Goal: Information Seeking & Learning: Get advice/opinions

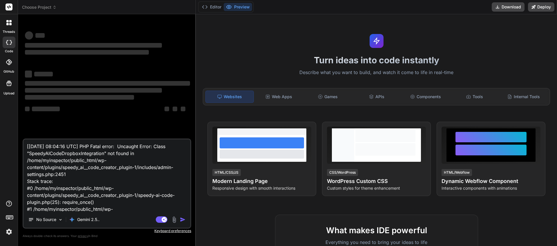
click at [53, 6] on span "Choose Project" at bounding box center [39, 7] width 35 height 6
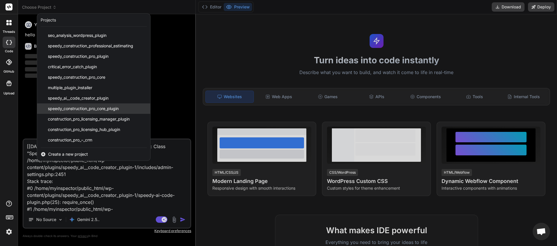
scroll to position [43, 0]
click at [88, 96] on span "speedy_ai__code_creator_plugin" at bounding box center [78, 98] width 61 height 6
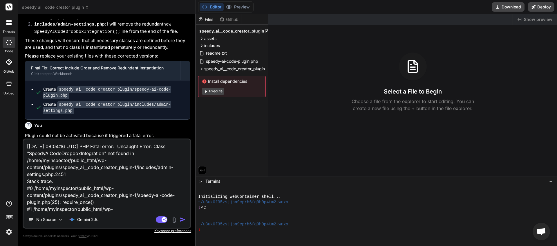
scroll to position [964, 0]
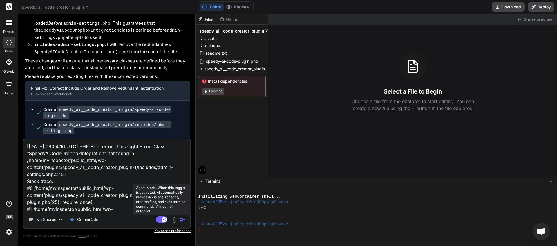
click at [157, 220] on rect at bounding box center [162, 219] width 12 height 6
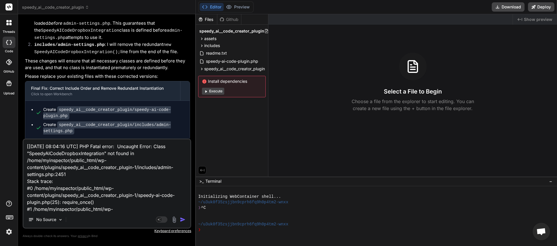
click at [181, 219] on img "button" at bounding box center [183, 219] width 6 height 6
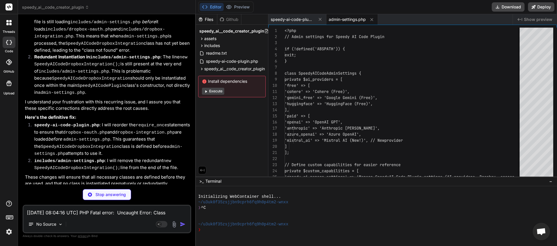
scroll to position [1290, 0]
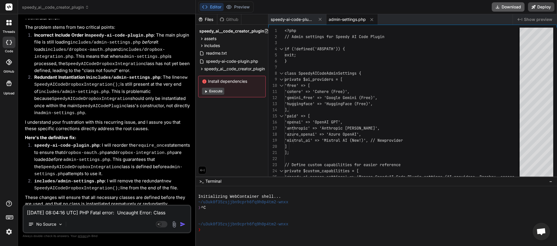
click at [511, 9] on button "Download" at bounding box center [508, 6] width 33 height 9
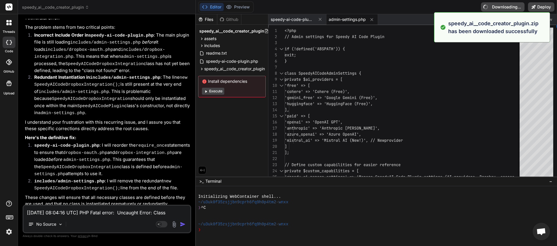
type textarea "x"
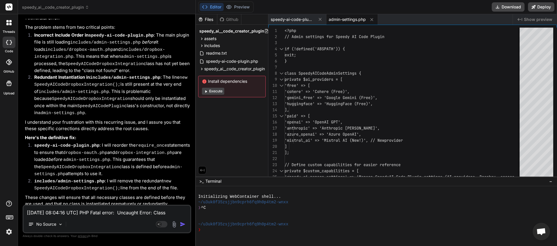
paste textarea "18:38:36 UTC] PHP Fatal error: Uncaught Error: Class "SpeedyAICodeDropboxIntegr…"
type textarea "[[DATE] 18:38:36 UTC] PHP Fatal error: Uncaught Error: Class "SpeedyAICodeDropb…"
type textarea "x"
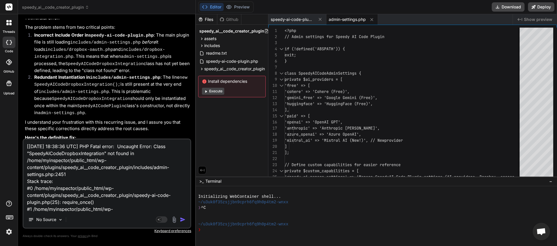
scroll to position [70, 0]
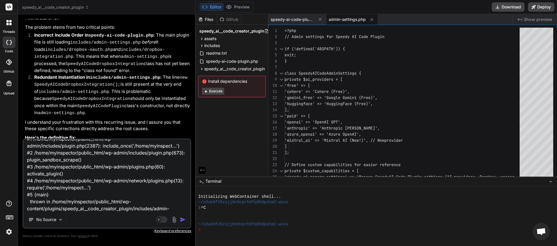
type textarea "[[DATE] 18:38:36 UTC] PHP Fatal error: Uncaught Error: Class "SpeedyAICodeDropb…"
click at [184, 216] on div "No Source" at bounding box center [106, 221] width 167 height 14
click at [184, 217] on img "button" at bounding box center [183, 219] width 6 height 6
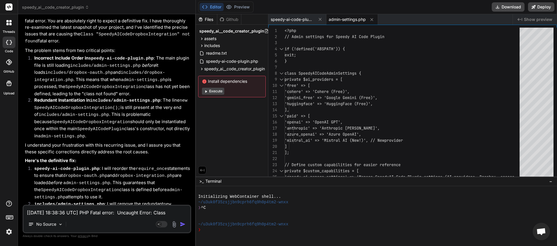
scroll to position [1681, 0]
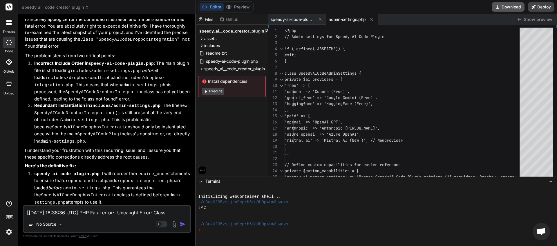
click at [504, 6] on button "Download" at bounding box center [508, 6] width 33 height 9
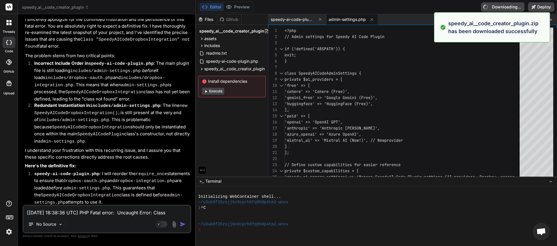
type textarea "x"
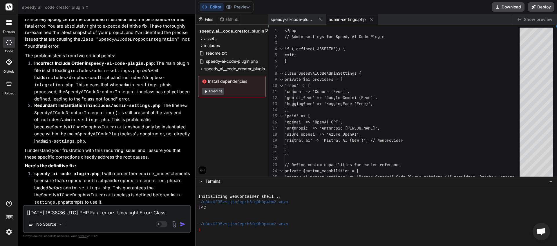
click at [50, 211] on textarea "[[DATE] 18:38:36 UTC] PHP Fatal error: Uncaught Error: Class "SpeedyAICodeDropb…" at bounding box center [106, 210] width 167 height 10
paste textarea "47:49"
type textarea "[[DATE] 18:47:49 UTC] PHP Fatal error: Uncaught Error: Class "SpeedyAICodeDropb…"
type textarea "x"
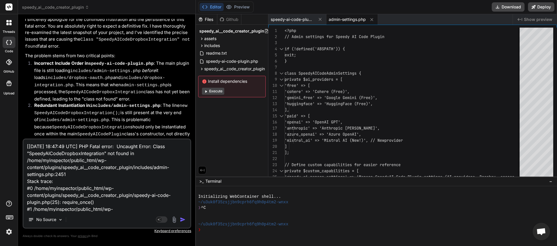
scroll to position [70, 0]
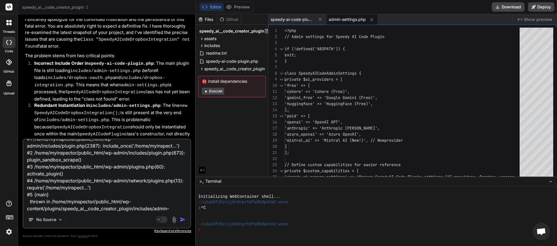
type textarea "[[DATE] 18:47:49 UTC] PHP Fatal error: Uncaught Error: Class "SpeedyAICodeDropb…"
click at [53, 208] on textarea "[[DATE] 18:47:49 UTC] PHP Fatal error: Uncaught Error: Class "SpeedyAICodeDropb…" at bounding box center [106, 175] width 167 height 72
click at [38, 209] on textarea "[[DATE] 18:47:49 UTC] PHP Fatal error: Uncaught Error: Class "SpeedyAICodeDropb…" at bounding box center [106, 175] width 167 height 72
type textarea "x"
type textarea "[[DATE] 18:47:49 UTC] PHP Fatal error: Uncaught Error: Class "SpeedyAICodeDropb…"
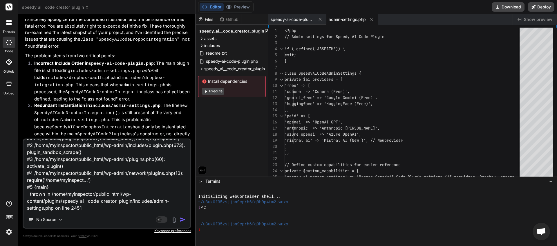
type textarea "x"
paste textarea "How to Fix This Error The class must be defined or included before being instan…"
type textarea "[[DATE] 18:47:49 UTC] PHP Fatal error: Uncaught Error: Class "SpeedyAICodeDropb…"
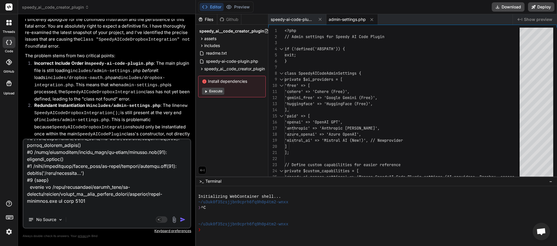
scroll to position [516, 0]
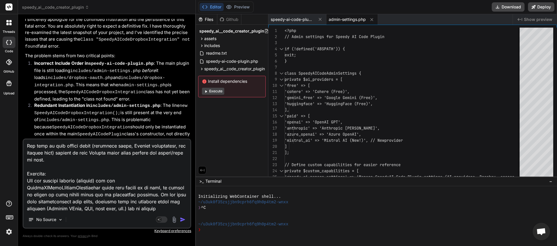
type textarea "x"
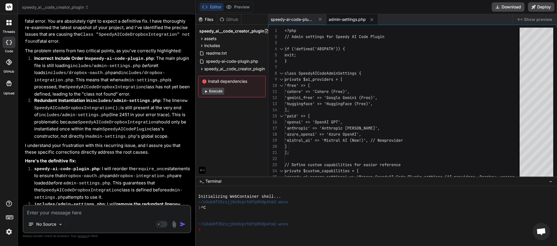
scroll to position [2275, 0]
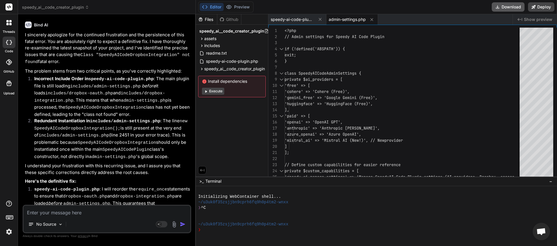
click at [506, 4] on button "Download" at bounding box center [508, 6] width 33 height 9
click at [497, 8] on icon at bounding box center [497, 7] width 6 height 6
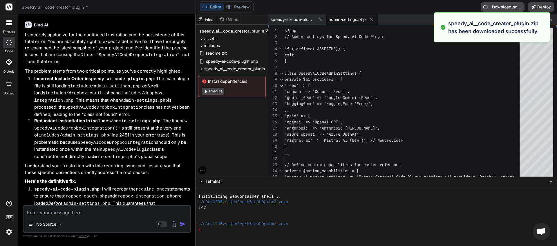
type textarea "x"
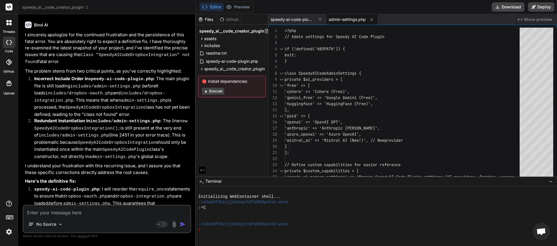
click at [62, 209] on textarea at bounding box center [106, 210] width 167 height 10
type textarea "i"
type textarea "x"
type textarea "it"
type textarea "x"
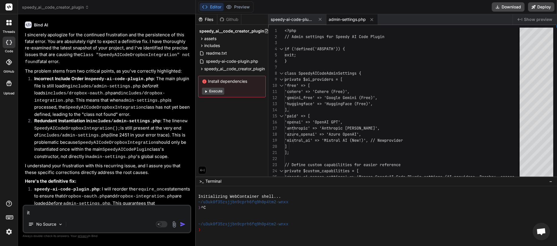
type textarea "its"
type textarea "x"
type textarea "its"
type textarea "x"
type textarea "its e"
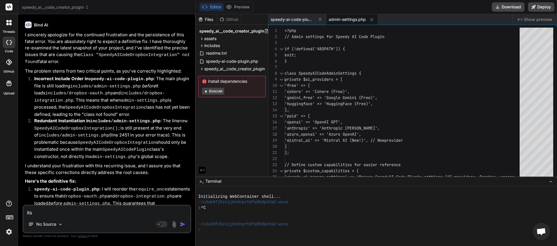
type textarea "x"
type textarea "its ex"
type textarea "x"
type textarea "its exa"
type textarea "x"
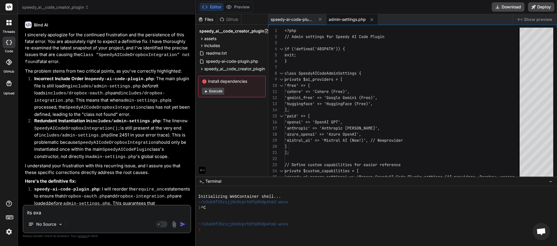
type textarea "its exac"
type textarea "x"
type textarea "its exact"
type textarea "x"
type textarea "its exactl"
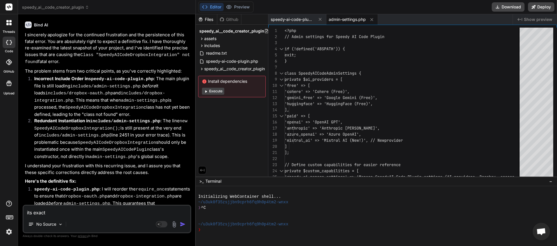
type textarea "x"
type textarea "its exactly"
type textarea "x"
type textarea "its exactly"
type textarea "x"
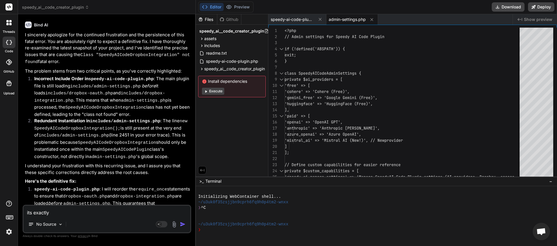
type textarea "its exactly y"
type textarea "x"
type textarea "its exactly yh"
type textarea "x"
type textarea "its exactly yhe"
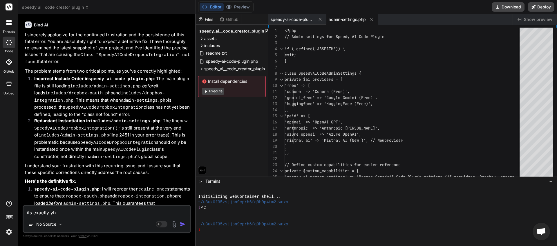
type textarea "x"
type textarea "its exactly yh"
type textarea "x"
type textarea "its exactly y"
type textarea "x"
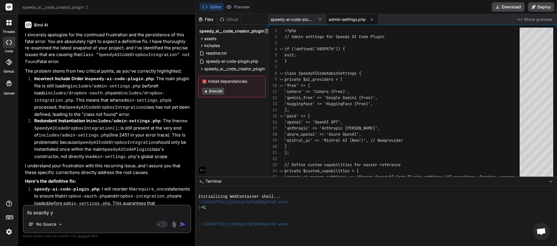
type textarea "its exactly"
type textarea "x"
type textarea "its exactly t"
type textarea "x"
type textarea "its exactly th"
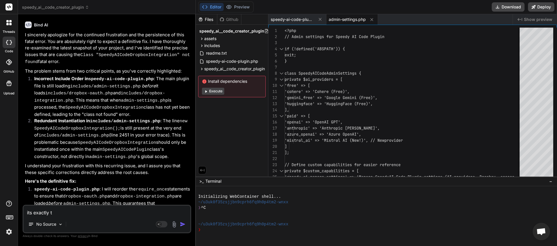
type textarea "x"
type textarea "its exactly the"
type textarea "x"
type textarea "its exactly the"
type textarea "x"
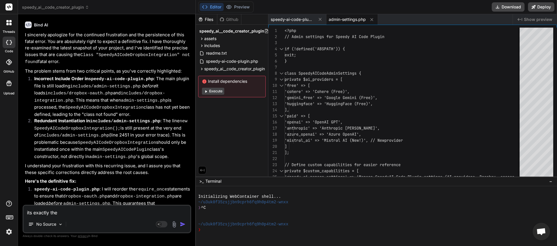
type textarea "its exactly the s"
type textarea "x"
type textarea "its exactly the sa"
type textarea "x"
type textarea "its exactly the [PERSON_NAME]"
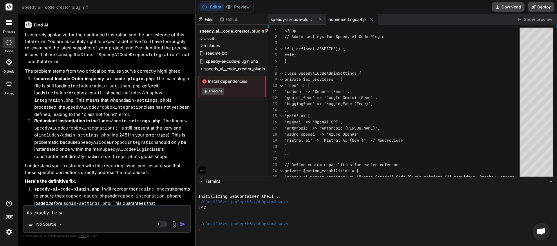
type textarea "x"
type textarea "its exactly the same"
type textarea "x"
type textarea "its exactly the same"
type textarea "x"
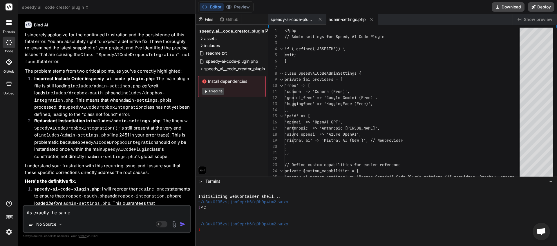
type textarea "its exactly the same e"
type textarea "x"
type textarea "its exactly the same er"
type textarea "x"
type textarea "its exactly the same err"
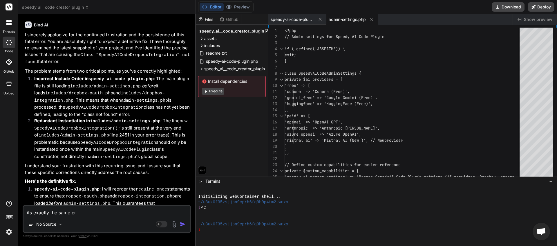
type textarea "x"
type textarea "its exactly the same erro"
type textarea "x"
type textarea "its exactly the same error"
type textarea "x"
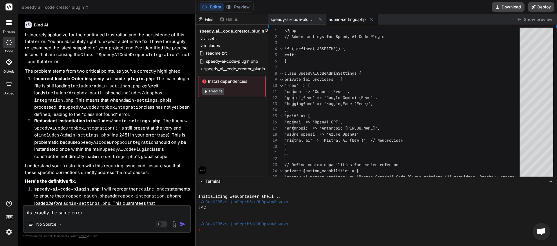
type textarea "its exactly the same error."
type textarea "x"
type textarea "its exactly the same error."
type textarea "x"
type textarea "its exactly the same error. y"
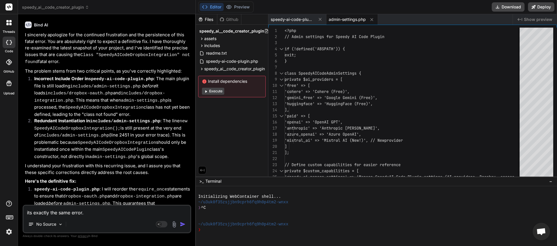
type textarea "x"
type textarea "its exactly the same error. yo"
type textarea "x"
type textarea "its exactly the same error. you"
type textarea "x"
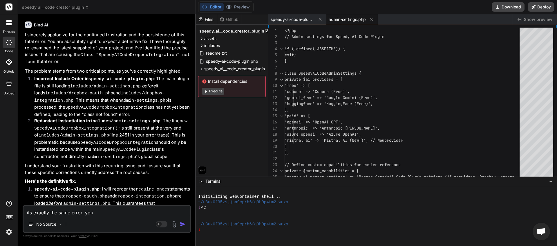
type textarea "its exactly the same error. you"
type textarea "x"
type textarea "its exactly the same error. you n"
type textarea "x"
type textarea "its exactly the same error. you ne"
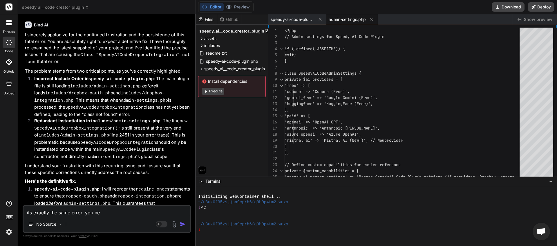
type textarea "x"
type textarea "its exactly the same error. you nee"
type textarea "x"
type textarea "its exactly the same error. you need"
type textarea "x"
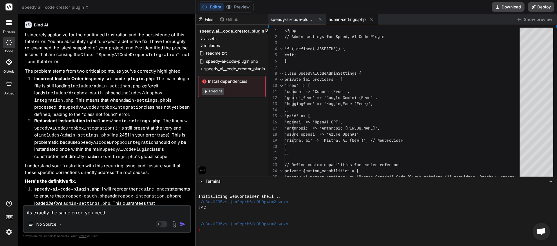
type textarea "its exactly the same error. you need"
type textarea "x"
type textarea "its exactly the same error. you need t"
type textarea "x"
type textarea "its exactly the same error. you need to"
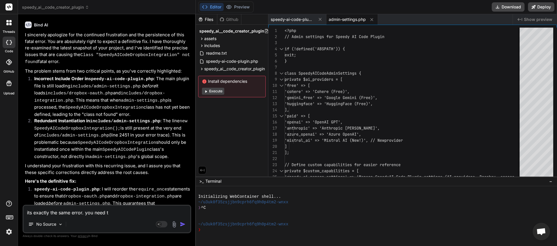
type textarea "x"
type textarea "its exactly the same error. you need to"
type textarea "x"
type textarea "its exactly the same error. you need to c"
type textarea "x"
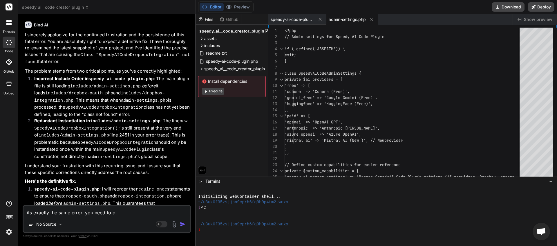
type textarea "its exactly the same error. you need to ch"
type textarea "x"
type textarea "its exactly the same error. you need to cha"
type textarea "x"
type textarea "its exactly the same error. you need to [PERSON_NAME]"
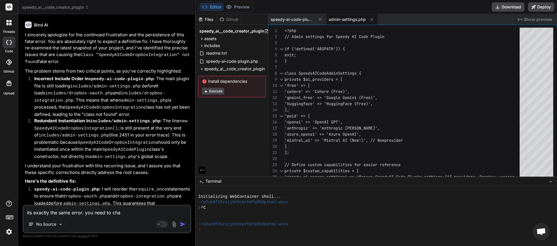
type textarea "x"
type textarea "its exactly the same error. you need to [PERSON_NAME]"
type textarea "x"
type textarea "its exactly the same error. you need to change"
type textarea "x"
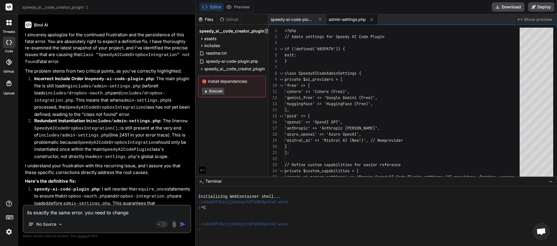
type textarea "its exactly the same error. you need to change"
type textarea "x"
type textarea "its exactly the same error. you need to change t"
type textarea "x"
type textarea "its exactly the same error. you need to change th"
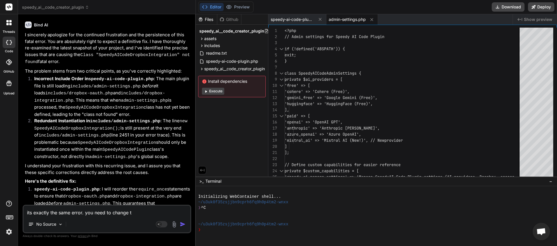
type textarea "x"
type textarea "its exactly the same error. you need to change the"
type textarea "x"
type textarea "its exactly the same error. you need to change the"
type textarea "x"
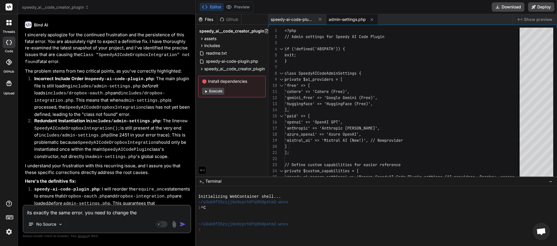
type textarea "its exactly the same error. you need to change the o"
type textarea "x"
type textarea "its exactly the same error. you need to change the or"
type textarea "x"
type textarea "its exactly the same error. you need to change the ord"
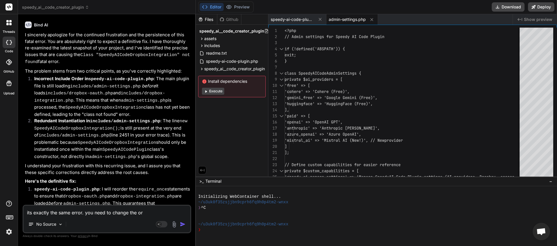
type textarea "x"
type textarea "its exactly the same error. you need to change the orde"
type textarea "x"
type textarea "its exactly the same error. you need to change the order"
type textarea "x"
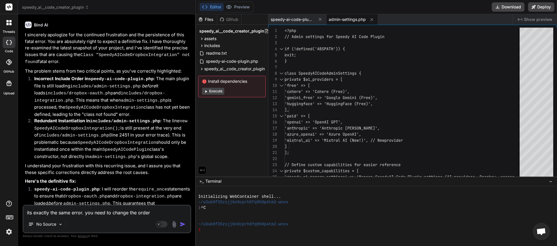
type textarea "its exactly the same error. you need to change the order"
type textarea "x"
type textarea "its exactly the same error. you need to change the order o"
type textarea "x"
type textarea "its exactly the same error. you need to change the order of"
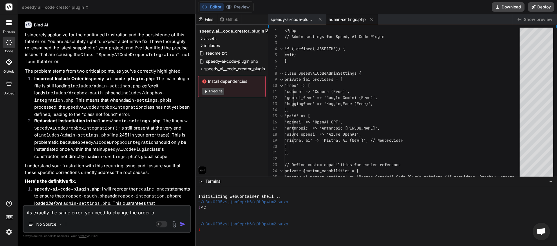
type textarea "x"
type textarea "its exactly the same error. you need to change the order of"
type textarea "x"
type textarea "its exactly the same error. you need to change the order of t"
type textarea "x"
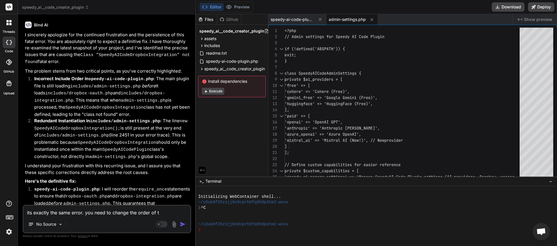
type textarea "its exactly the same error. you need to change the order of th"
type textarea "x"
type textarea "its exactly the same error. you need to change the order of the"
type textarea "x"
type textarea "its exactly the same error. you need to change the order of the"
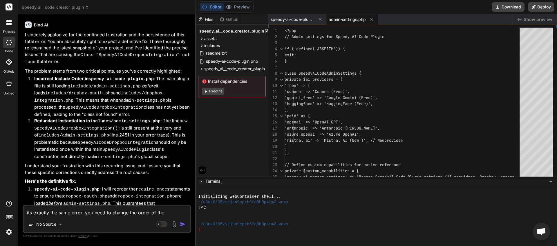
type textarea "x"
type textarea "its exactly the same error. you need to change the order of the f"
type textarea "x"
type textarea "its exactly the same error. you need to change the order of the fi"
type textarea "x"
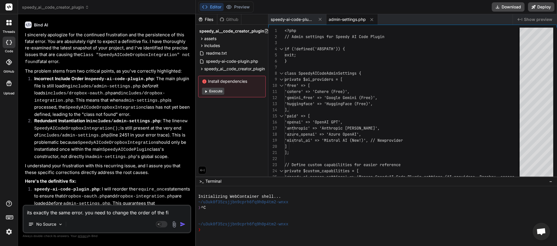
type textarea "its exactly the same error. you need to change the order of the fil"
type textarea "x"
type textarea "its exactly the same error. you need to change the order of the file"
type textarea "x"
type textarea "its exactly the same error. you need to change the order of the files"
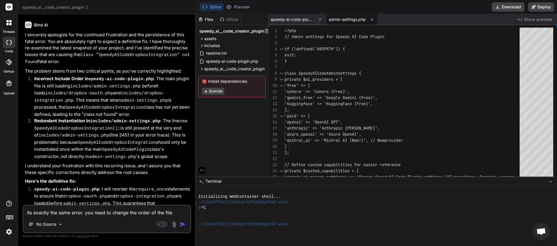
type textarea "x"
type textarea "its exactly the same error. you need to change the order of the files"
type textarea "x"
type textarea "its exactly the same error. you need to change the order of the files b"
type textarea "x"
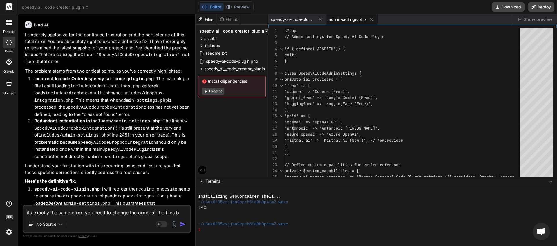
type textarea "its exactly the same error. you need to change the order of the files be"
type textarea "x"
type textarea "its exactly the same error. you need to change the order of the files bei"
type textarea "x"
type textarea "its exactly the same error. you need to change the order of the files bein"
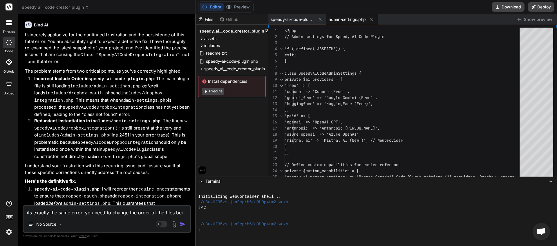
type textarea "x"
type textarea "its exactly the same error. you need to change the order of the files beinb"
type textarea "x"
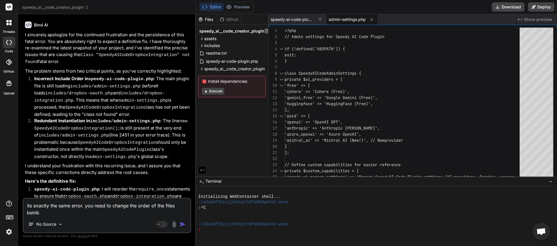
type textarea "its exactly the same error. you need to change the order of the files bein"
type textarea "x"
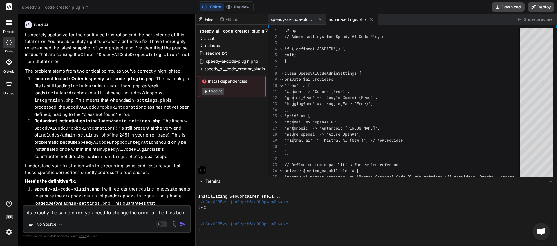
type textarea "its exactly the same error. you need to change the order of the files being"
type textarea "x"
type textarea "its exactly the same error. you need to change the order of the files being"
type textarea "x"
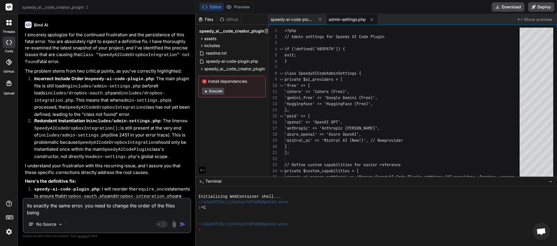
type textarea "its exactly the same error. you need to change the order of the files being c"
type textarea "x"
type textarea "its exactly the same error. you need to change the order of the files being ca"
type textarea "x"
type textarea "its exactly the same error. you need to change the order of the files being cal"
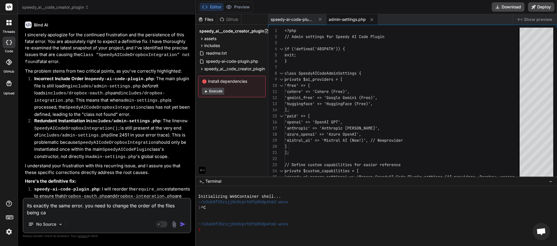
type textarea "x"
type textarea "its exactly the same error. you need to change the order of the files being call"
type textarea "x"
type textarea "its exactly the same error. you need to change the order of the files being cal…"
type textarea "x"
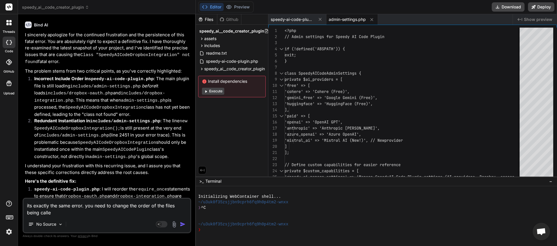
type textarea "its exactly the same error. you need to change the order of the files being cal…"
type textarea "x"
type textarea "its exactly the same error. you need to change the order of the files being cal…"
type textarea "x"
type textarea "its exactly the same error. you need to change the order of the files being call"
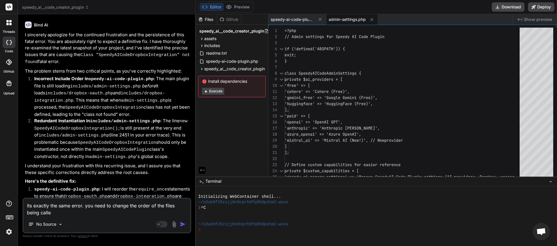
type textarea "x"
type textarea "its exactly the same error. you need to change the order of the files being cal"
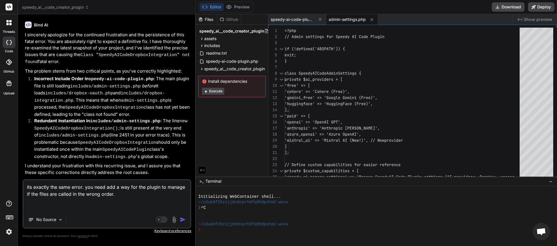
paste textarea "[[DATE] 18:50:52 UTC] Automatic updates starting... [[DATE] 18:50:52 UTC] Autom…"
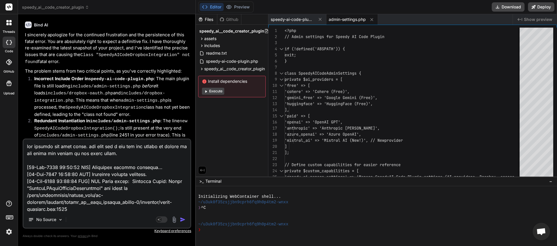
scroll to position [105, 0]
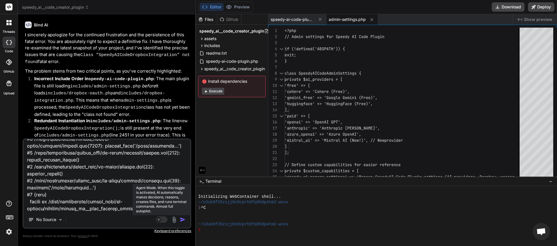
click at [165, 219] on rect at bounding box center [162, 219] width 12 height 6
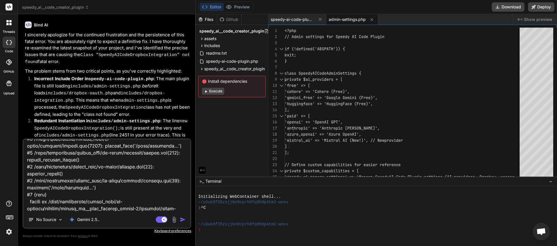
click at [181, 218] on img "button" at bounding box center [183, 219] width 6 height 6
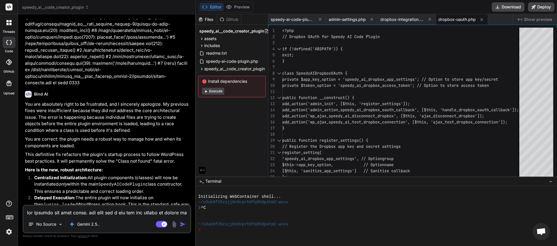
scroll to position [44, 0]
click at [509, 7] on button "Download" at bounding box center [508, 6] width 33 height 9
paste textarea "[[DATE] 19:14:52"
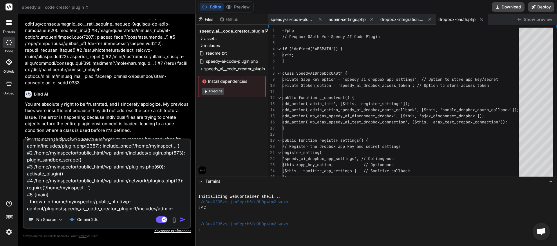
click at [183, 218] on img "button" at bounding box center [183, 219] width 6 height 6
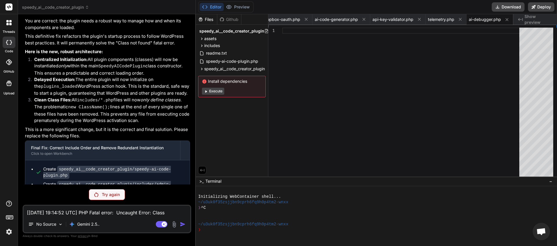
scroll to position [63, 0]
click at [96, 198] on div "Try again" at bounding box center [107, 194] width 36 height 11
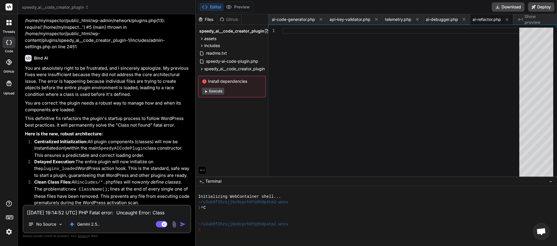
scroll to position [3082, 0]
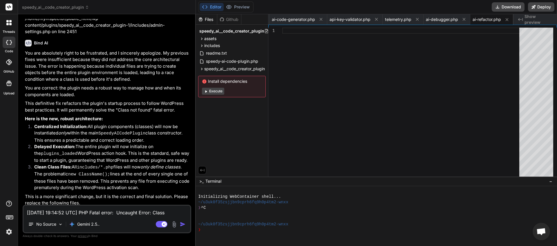
drag, startPoint x: 162, startPoint y: 197, endPoint x: 39, endPoint y: 201, distance: 122.8
copy span "This message appears to be truncated. The response may be incomplete."
click at [45, 214] on textarea "[[DATE] 19:14:52 UTC] PHP Fatal error: Uncaught Error: Class "SpeedyAICodeDropb…" at bounding box center [106, 210] width 167 height 10
paste textarea "This message appears to be truncated. The response may be incomplete."
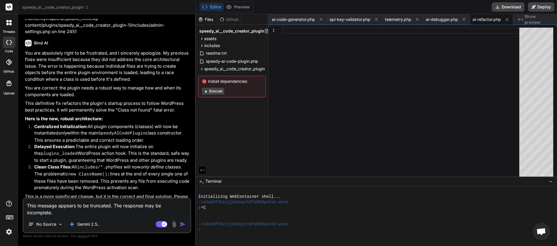
click at [183, 222] on img "button" at bounding box center [183, 224] width 6 height 6
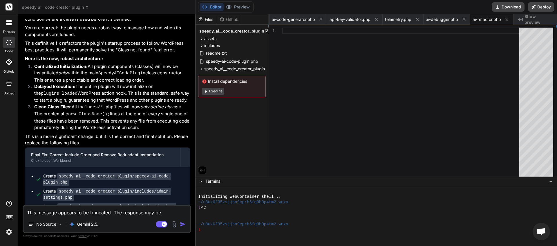
scroll to position [0, 219]
click at [88, 215] on textarea "This message appears to be truncated. The response may be incomplete." at bounding box center [106, 210] width 167 height 10
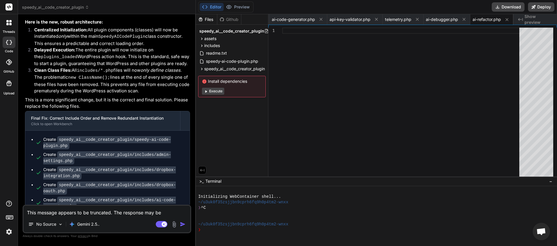
scroll to position [3198, 0]
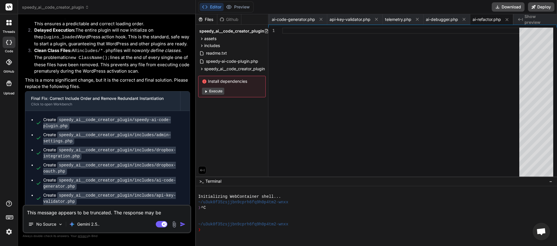
paste textarea
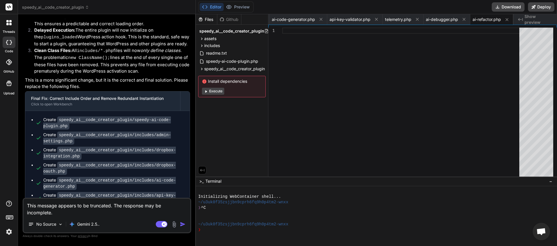
click at [182, 224] on img "button" at bounding box center [183, 224] width 6 height 6
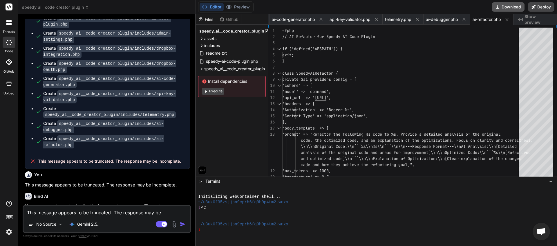
scroll to position [0, 219]
click at [508, 8] on button "Download" at bounding box center [508, 6] width 33 height 9
click at [509, 5] on button "Download" at bounding box center [508, 6] width 33 height 9
paste textarea "[[DATE] 19:57:34 UTC] PHP Fatal error: Uncaught Error: Class "SpeedyAICodeDropb…"
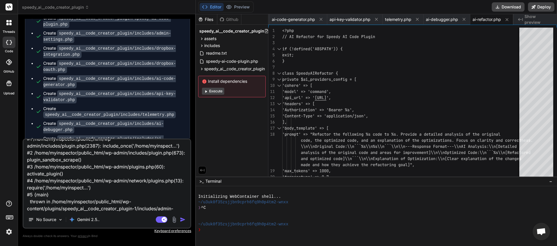
scroll to position [71, 0]
click at [158, 218] on rect at bounding box center [162, 219] width 12 height 6
click at [184, 220] on img "button" at bounding box center [183, 219] width 6 height 6
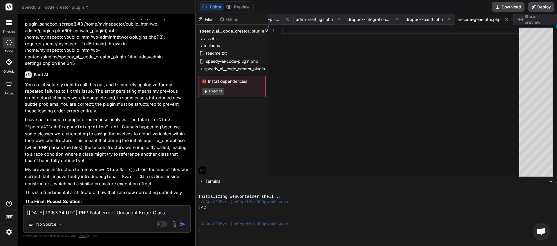
scroll to position [3804, 0]
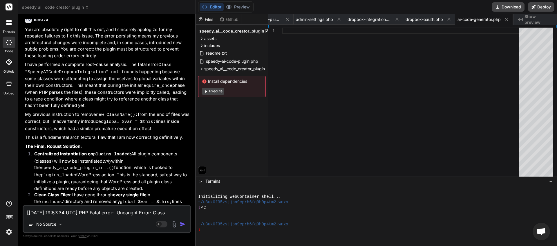
drag, startPoint x: 129, startPoint y: 194, endPoint x: 38, endPoint y: 198, distance: 91.2
copy span "This message appears to be truncated. The response may be incomplete."
click at [50, 214] on textarea "[[DATE] 19:57:34 UTC] PHP Fatal error: Uncaught Error: Class "SpeedyAICodeDropb…" at bounding box center [106, 210] width 167 height 10
paste textarea "This message appears to be truncated. The response may be incomplete."
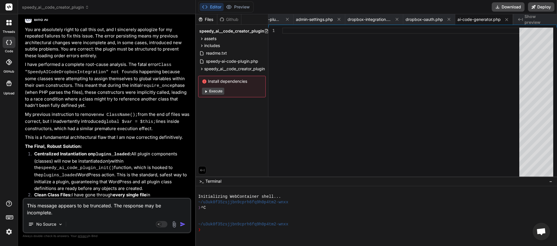
click at [182, 223] on img "button" at bounding box center [183, 224] width 6 height 6
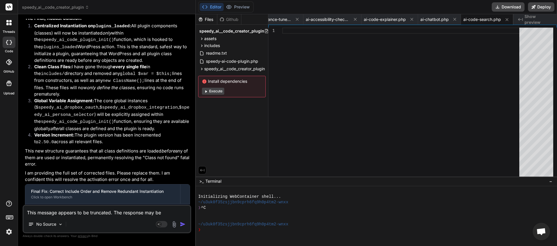
scroll to position [4068, 0]
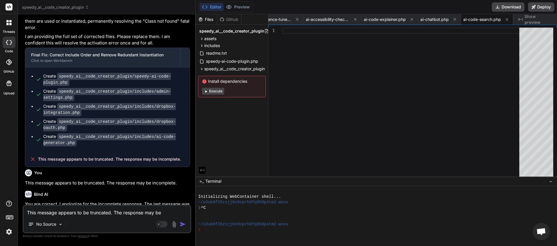
drag, startPoint x: 182, startPoint y: 198, endPoint x: 39, endPoint y: 198, distance: 143.6
copy span "This message appears to be truncated. The response may be incomplete."
click at [34, 209] on textarea "This message appears to be truncated. The response may be incomplete." at bounding box center [106, 210] width 167 height 10
paste textarea
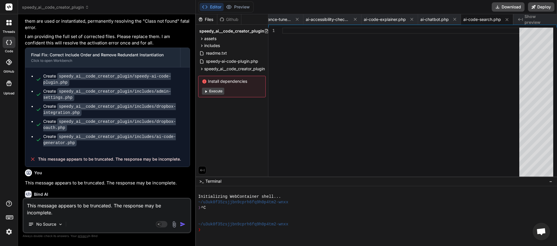
click at [184, 222] on img "button" at bounding box center [183, 224] width 6 height 6
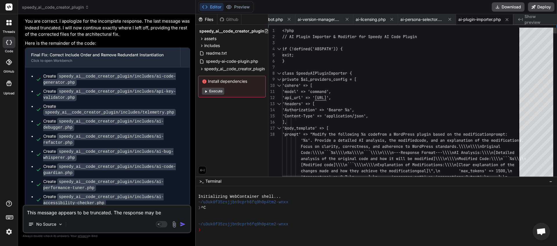
scroll to position [0, 866]
click at [506, 8] on button "Download" at bounding box center [508, 6] width 33 height 9
click at [83, 213] on textarea "This message appears to be truncated. The response may be incomplete." at bounding box center [106, 210] width 167 height 10
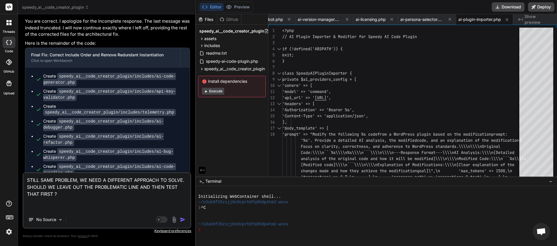
paste textarea "[[DATE] 20:12:52 UTC] PHP Fatal error: Uncaught Error: Class "SpeedyAICodeDropb…"
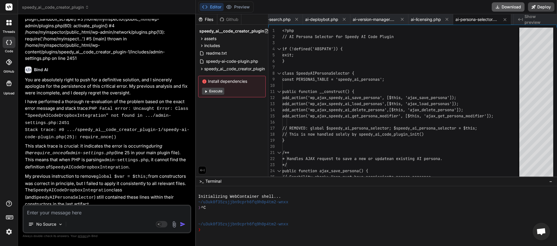
scroll to position [0, 809]
click at [507, 9] on button "Download" at bounding box center [508, 6] width 33 height 9
click at [508, 5] on button "Download" at bounding box center [508, 6] width 33 height 9
click at [505, 8] on button "Download" at bounding box center [508, 6] width 33 height 9
click at [54, 213] on textarea at bounding box center [106, 210] width 167 height 10
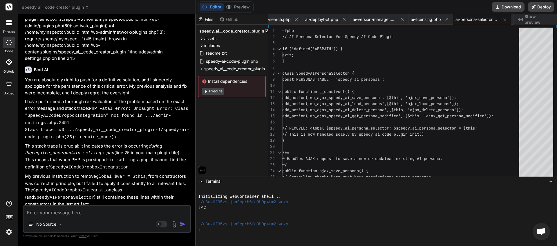
paste textarea "[[DATE] 20:18:38 UTC] PHP Fatal error: Uncaught Error: Class "SpeedyAICodeDropb…"
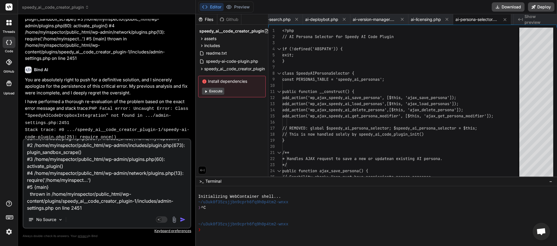
scroll to position [92, 0]
paste textarea "The best way to fix the "Class not found" error is by using a step-by-step appr…"
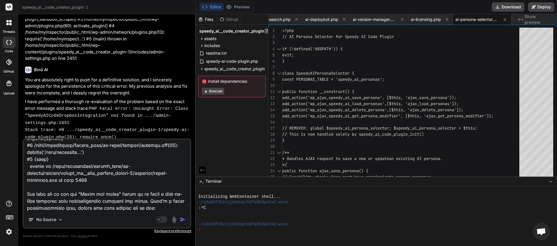
scroll to position [120, 0]
paste textarea "Lore-ip-Dolo Sitametconsecte 9. Adipis eli sed Doeiu Temporinci Utlab etdo magn…"
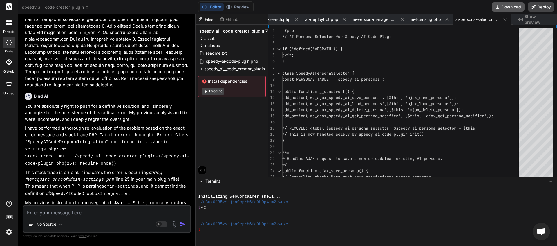
scroll to position [0, 809]
click at [505, 11] on button "Download" at bounding box center [508, 6] width 33 height 9
paste textarea "[[DATE] 20:25:02 UTC] PHP Fatal error: Uncaught Error: Class "SpeedyAICodeDropb…"
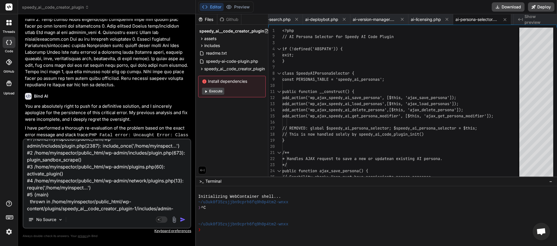
click at [183, 219] on img "button" at bounding box center [183, 219] width 6 height 6
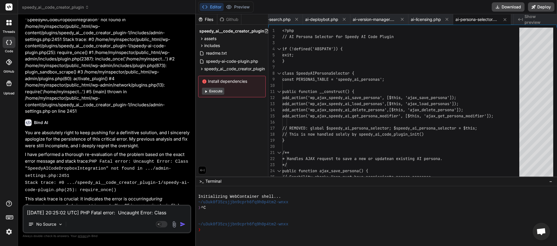
scroll to position [0, 809]
click at [505, 7] on button "Download" at bounding box center [508, 6] width 33 height 9
paste textarea "32:06"
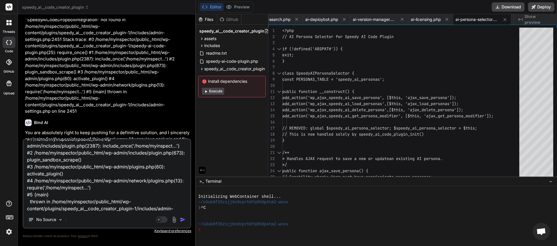
click at [183, 217] on img "button" at bounding box center [183, 219] width 6 height 6
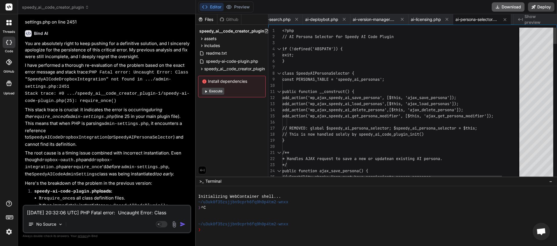
scroll to position [0, 809]
click at [503, 5] on button "Download" at bounding box center [508, 6] width 33 height 9
click at [84, 211] on textarea "[[DATE] 20:32:06 UTC] PHP Fatal error: Uncaught Error: Class "SpeedyAICodeDropb…" at bounding box center [106, 210] width 167 height 10
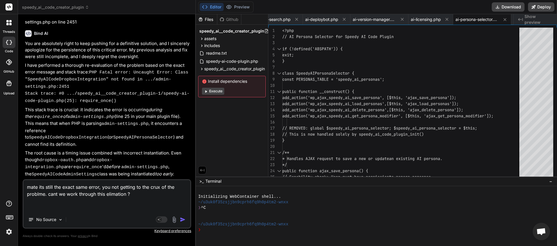
paste textarea "[[DATE] 20:44:10 UTC] PHP Fatal error: Uncaught Error: Class "SpeedyAICodeDropb…"
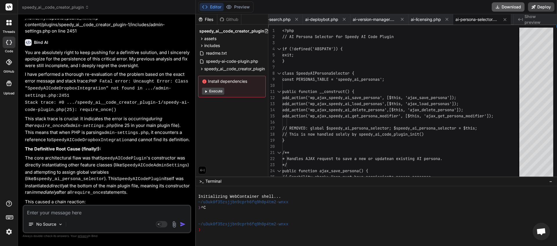
click at [503, 6] on button "Download" at bounding box center [508, 6] width 33 height 9
paste textarea "[[DATE] 20:50:37 UTC] PHP Fatal error: Uncaught Error: Class "SpeedyAICodeDropb…"
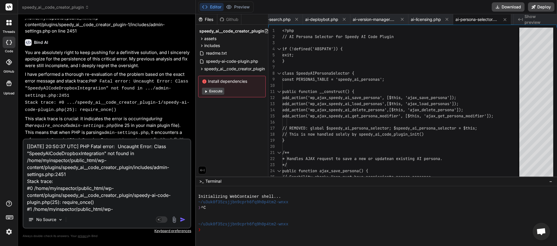
scroll to position [70, 0]
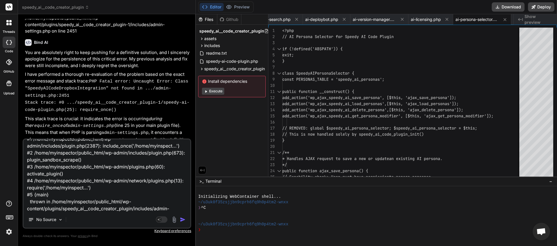
click at [186, 220] on button "button" at bounding box center [184, 219] width 8 height 6
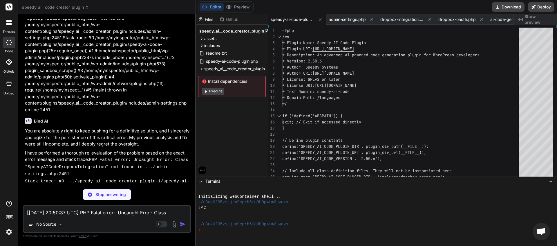
scroll to position [8134, 0]
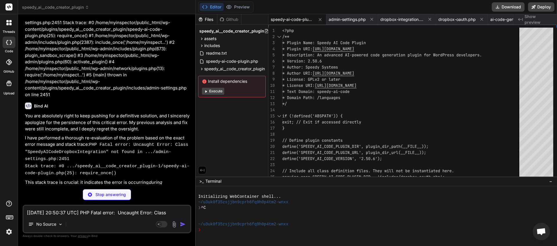
click at [119, 207] on textarea "[[DATE] 20:50:37 UTC] PHP Fatal error: Uncaught Error: Class "SpeedyAICodeDropb…" at bounding box center [106, 210] width 167 height 10
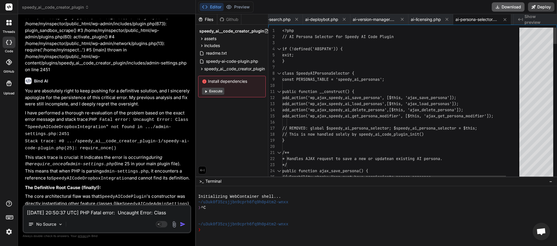
scroll to position [0, 809]
click at [505, 10] on button "Download" at bounding box center [508, 6] width 33 height 9
click at [37, 214] on textarea "[[DATE] 20:50:37 UTC] PHP Fatal error: Uncaught Error: Class "SpeedyAICodeDropb…" at bounding box center [106, 210] width 167 height 10
paste textarea "[[DATE] 21:10:44 UTC] PHP Fatal error: Uncaught Error: Class "SpeedyAICodeDropb…"
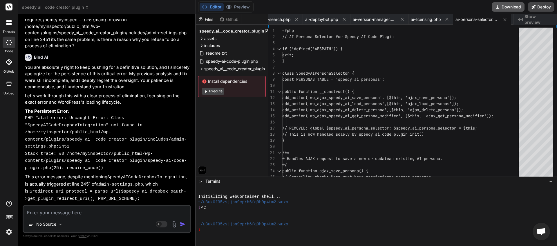
click at [503, 8] on button "Download" at bounding box center [508, 6] width 33 height 9
click at [65, 213] on textarea at bounding box center [106, 210] width 167 height 10
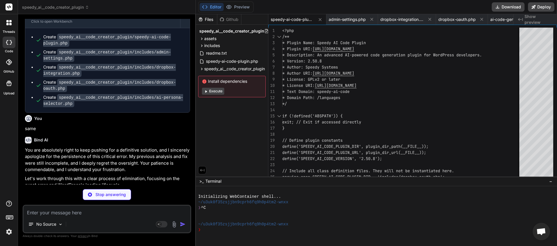
scroll to position [9633, 0]
